Goal: Check status: Check status

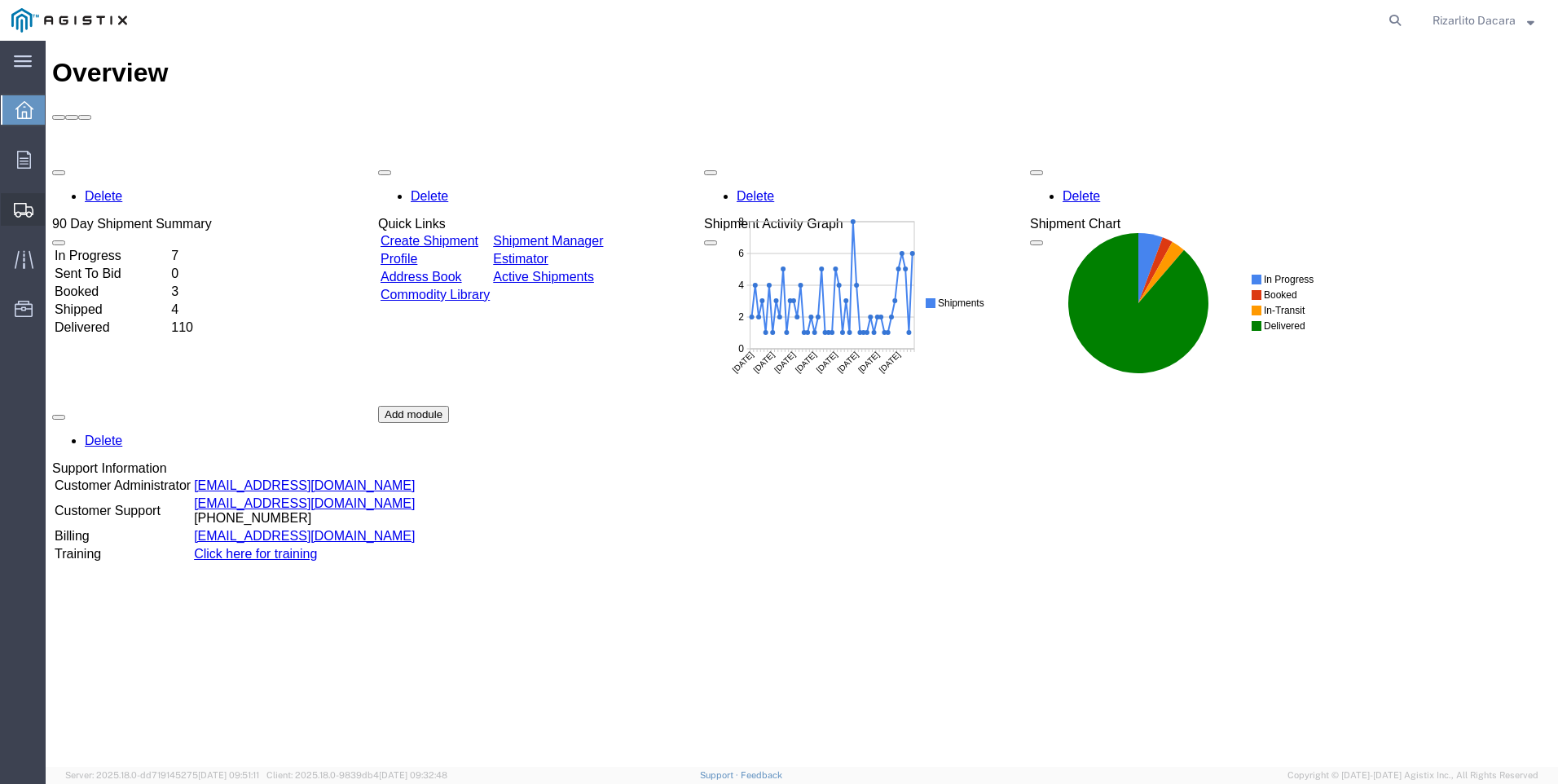
click at [0, 0] on span "Shipment Manager" at bounding box center [0, 0] width 0 height 0
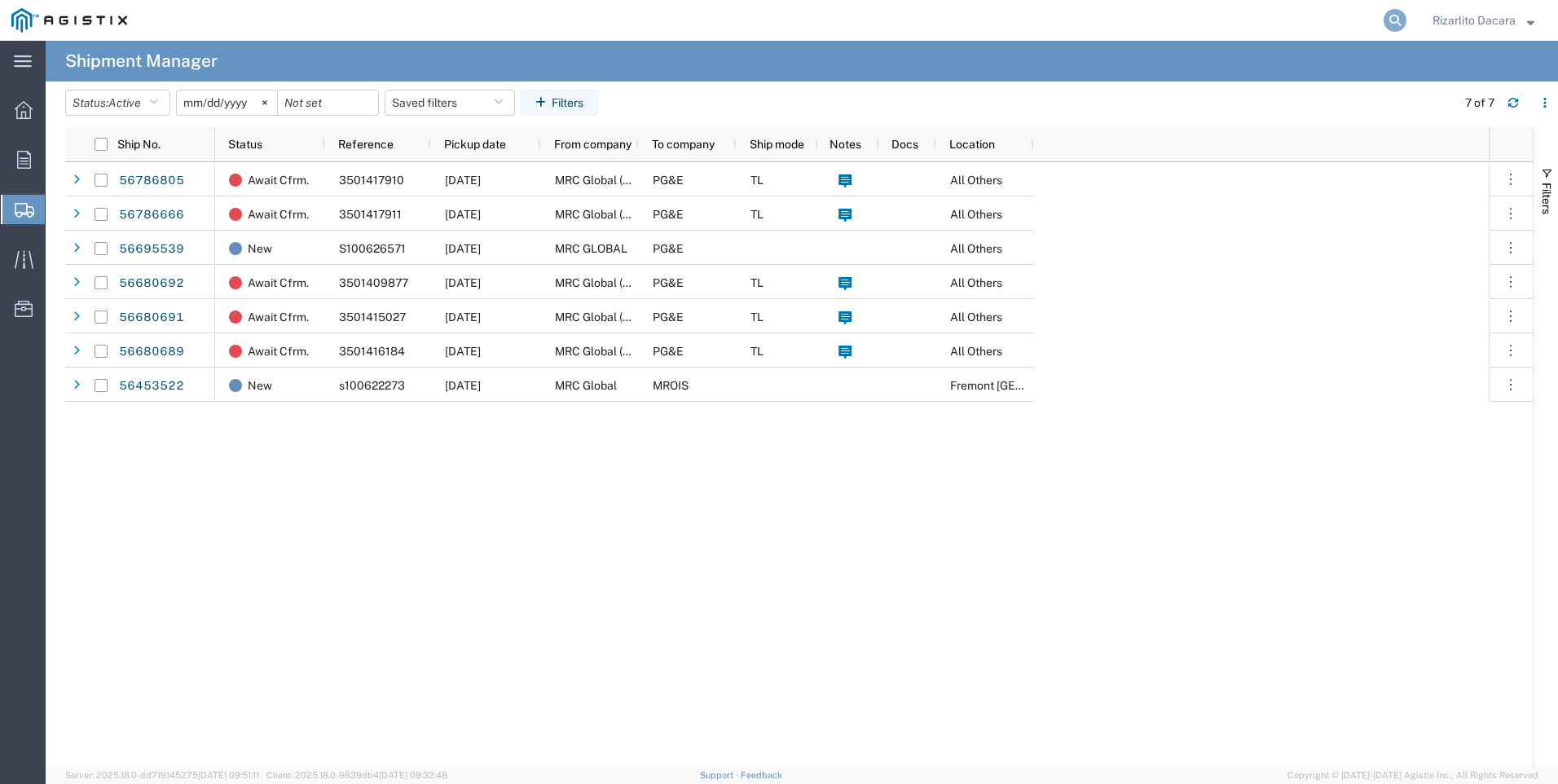
click at [1393, 19] on icon at bounding box center [1395, 20] width 23 height 23
type input "56739733"
